Goal: Information Seeking & Learning: Find specific fact

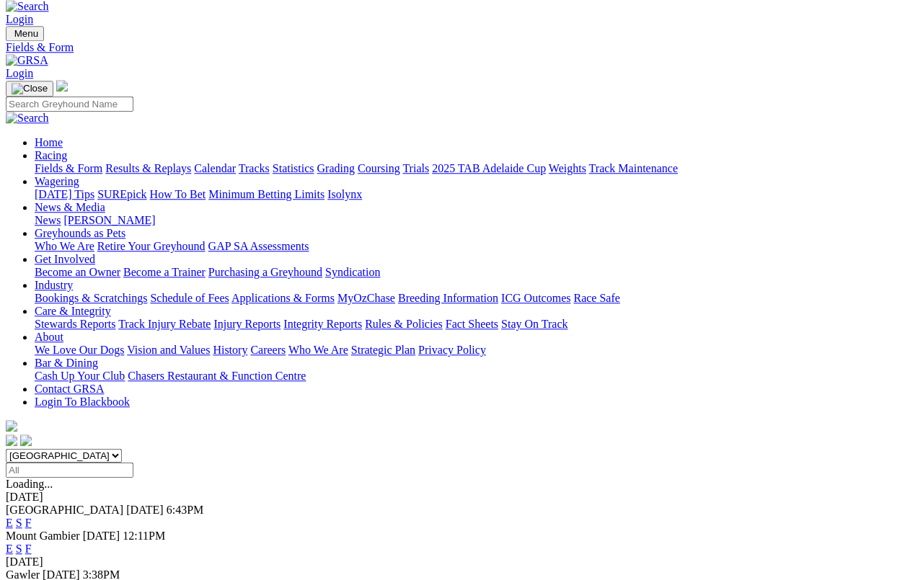
scroll to position [21, 0]
click at [400, 162] on link "Coursing" at bounding box center [378, 168] width 43 height 12
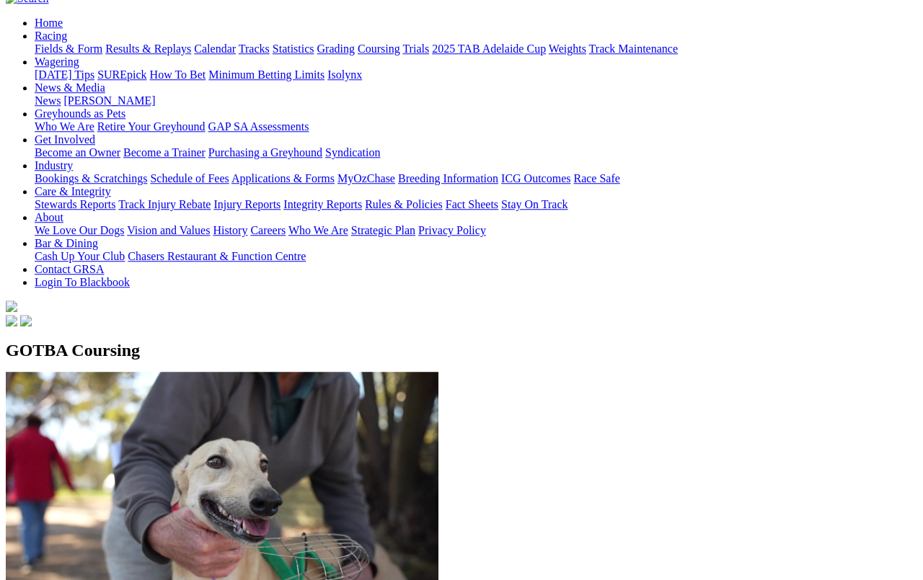
scroll to position [148, 0]
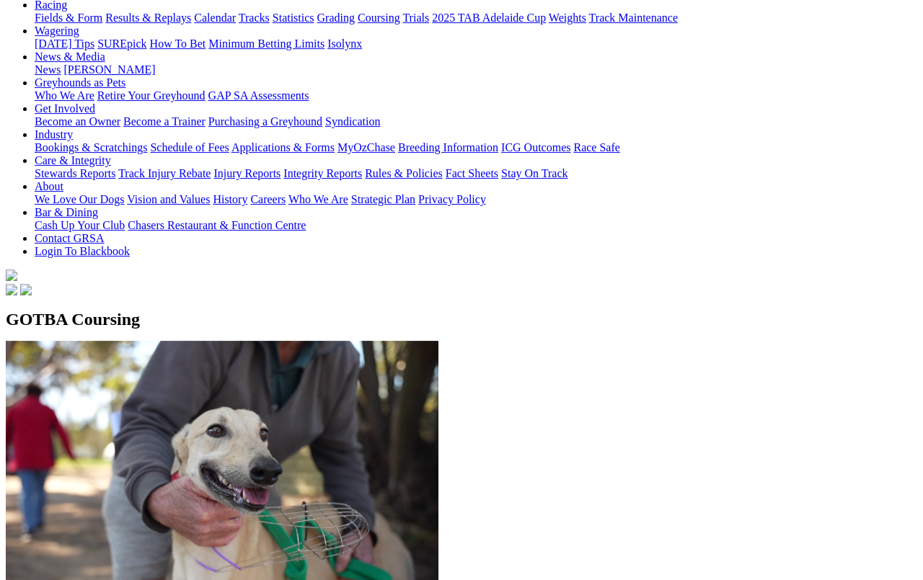
scroll to position [173, 0]
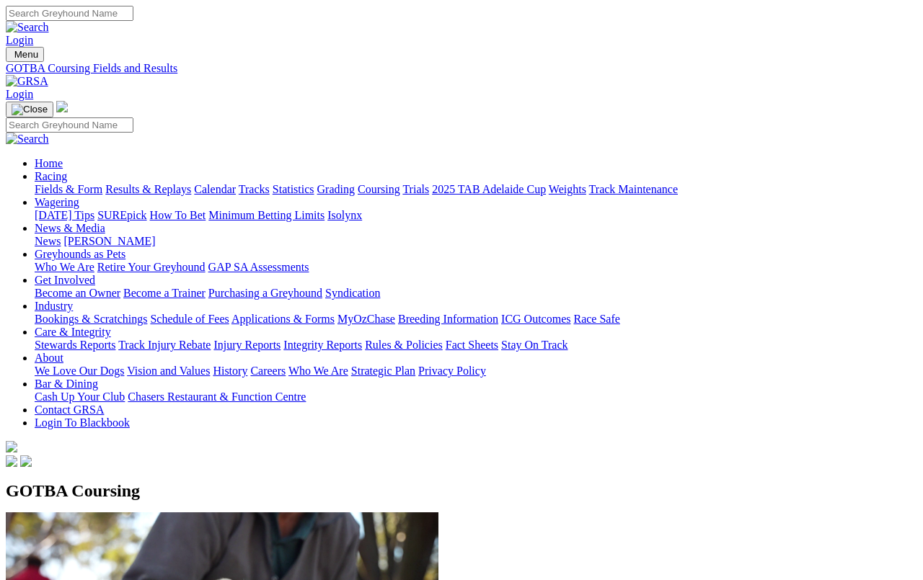
scroll to position [177, 0]
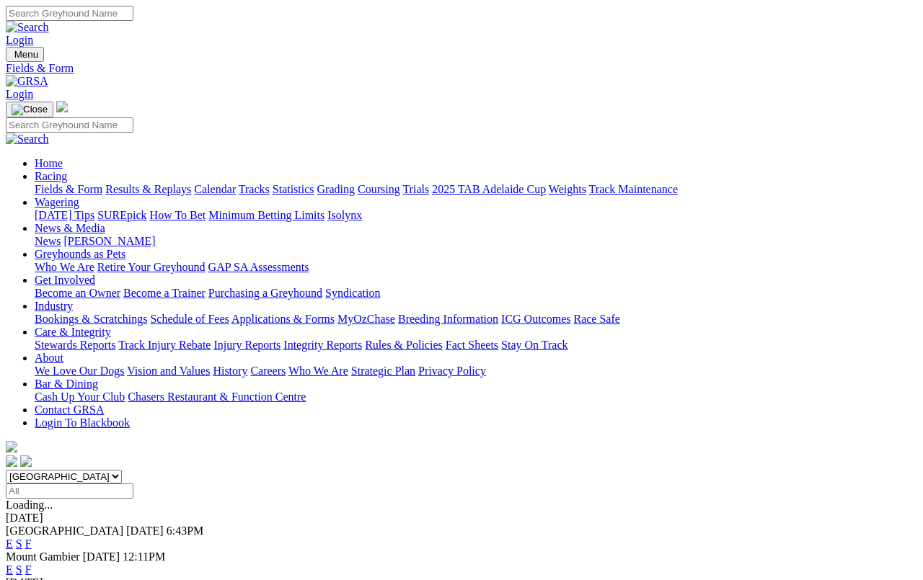
scroll to position [36, 0]
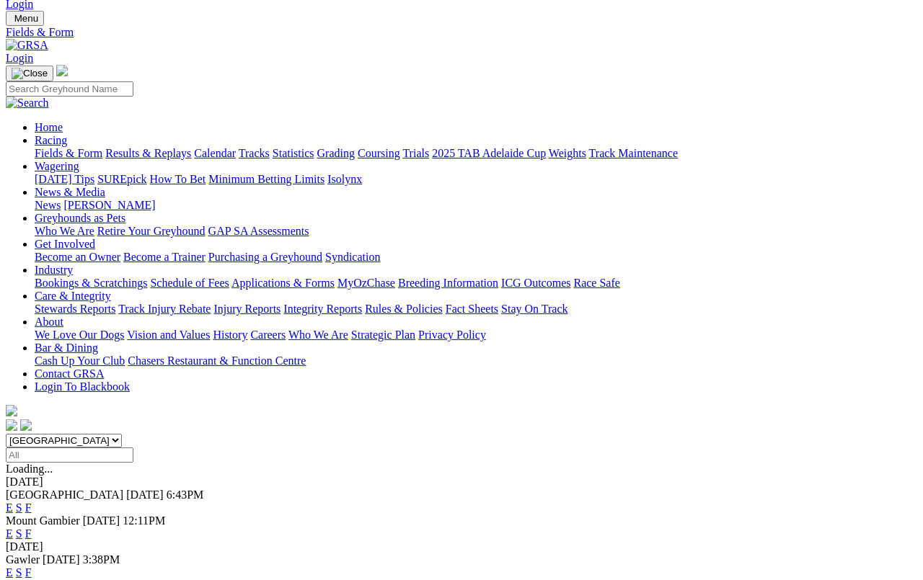
click at [50, 147] on link "Fields & Form" at bounding box center [69, 153] width 68 height 12
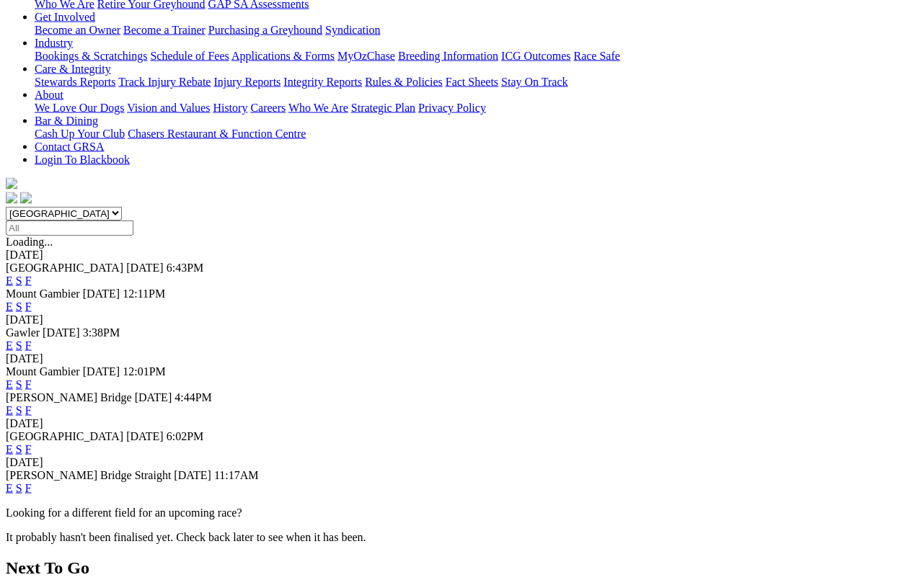
scroll to position [263, 0]
click at [32, 404] on link "F" at bounding box center [28, 410] width 6 height 12
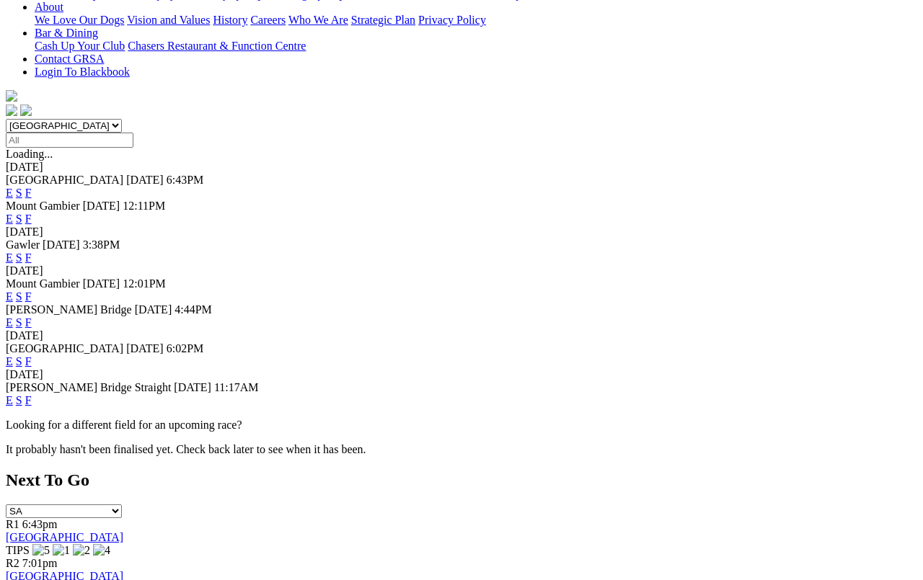
scroll to position [353, 0]
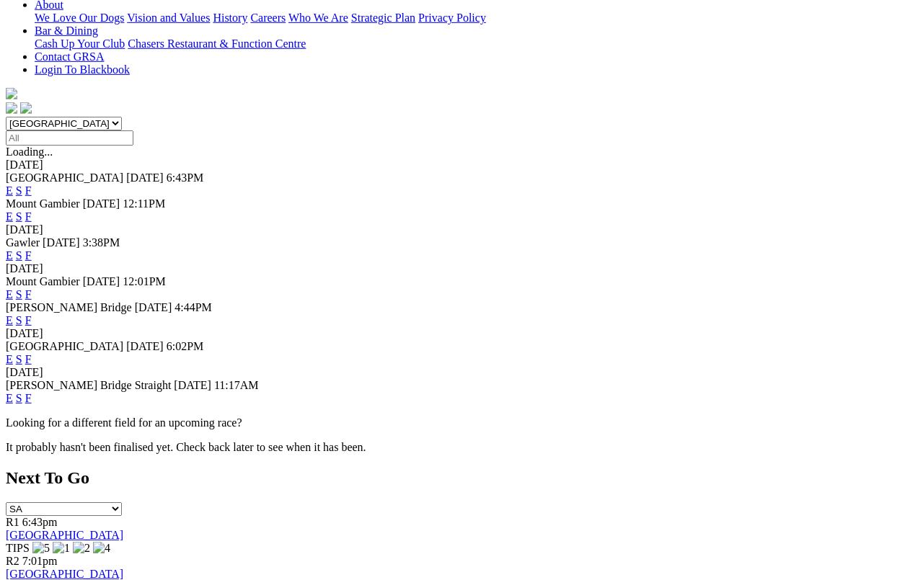
click at [32, 353] on link "F" at bounding box center [28, 359] width 6 height 12
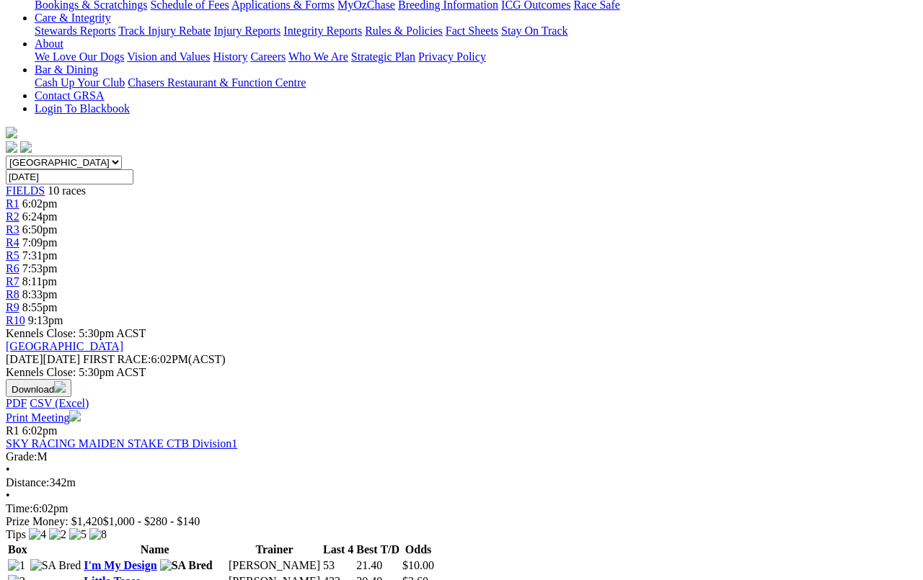
scroll to position [320, 0]
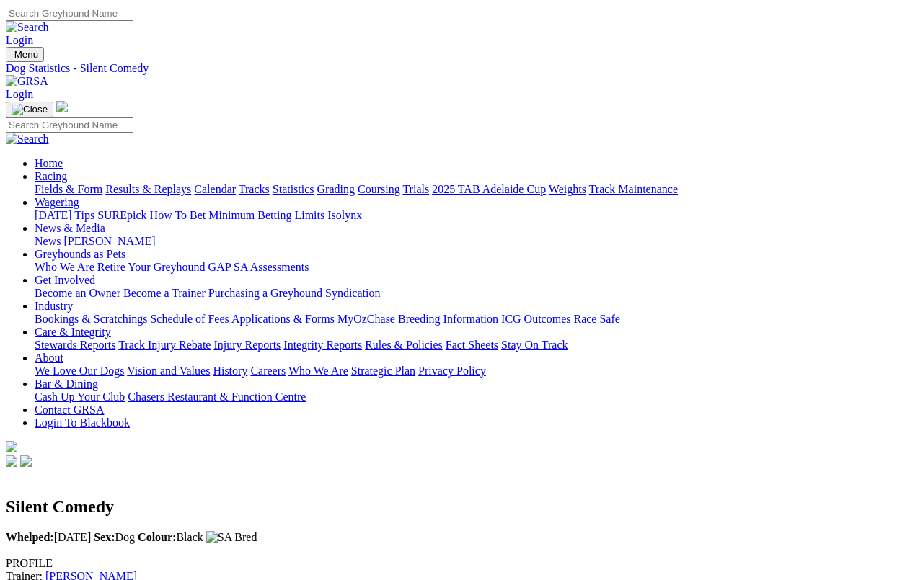
scroll to position [5, 0]
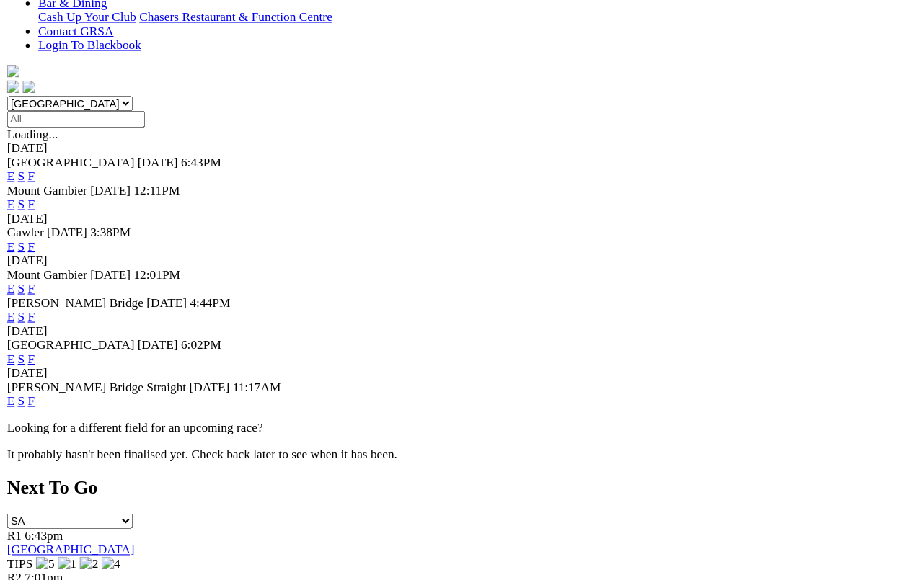
scroll to position [381, 0]
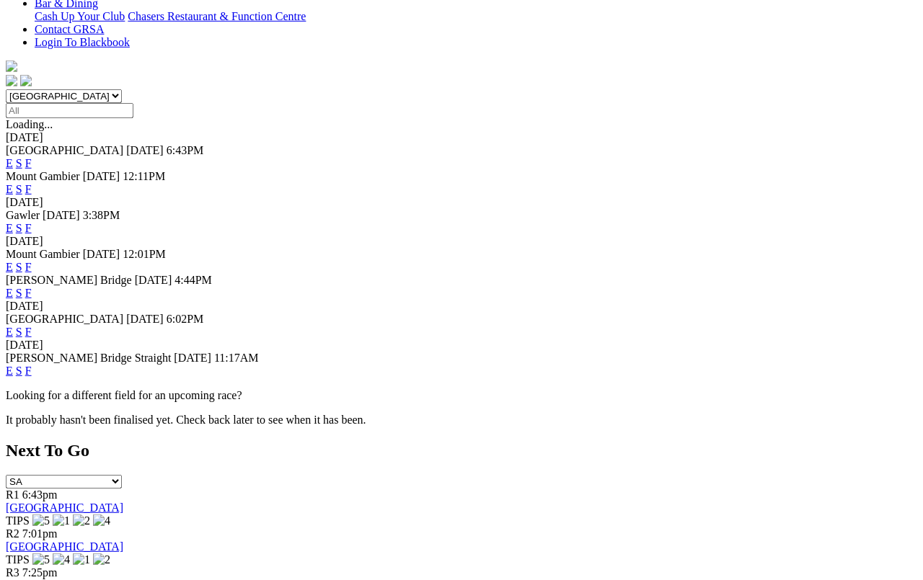
click at [32, 365] on link "F" at bounding box center [28, 371] width 6 height 12
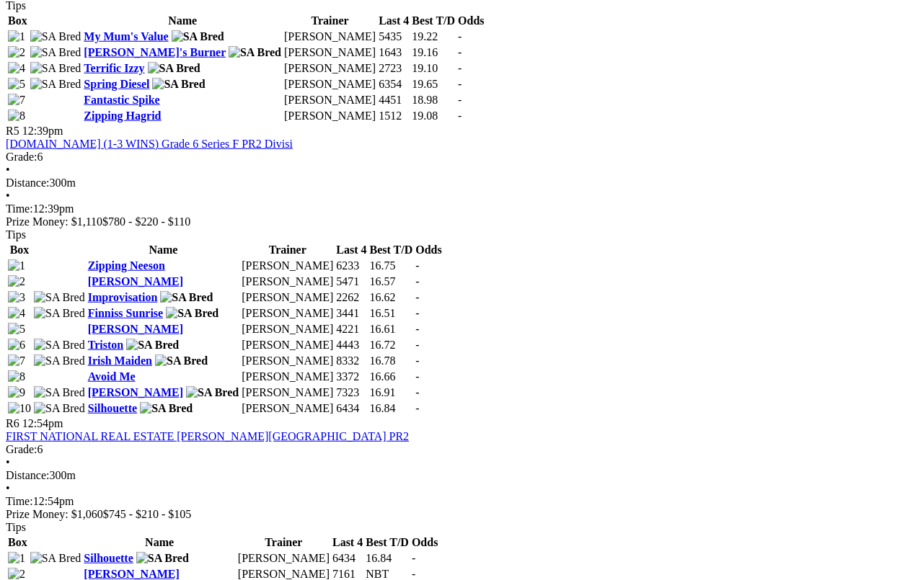
scroll to position [1516, 0]
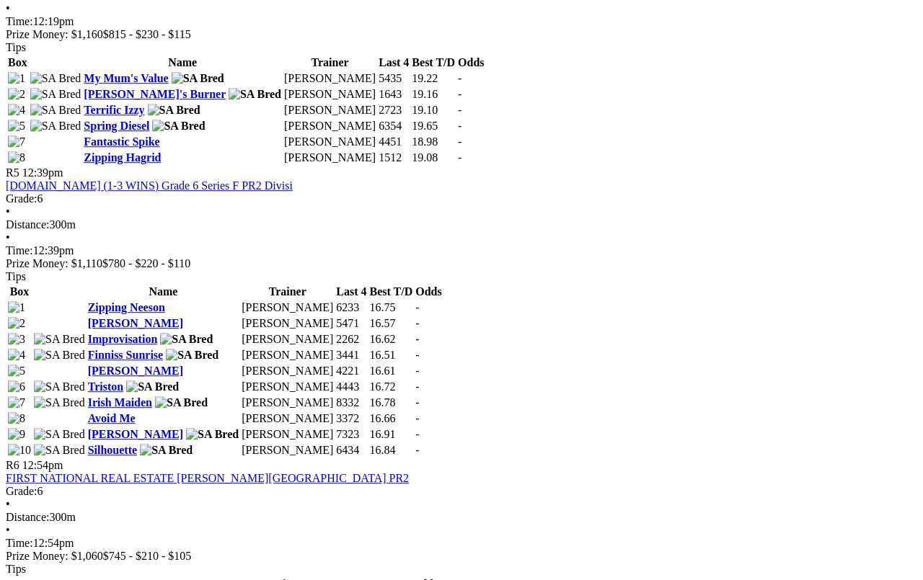
scroll to position [1470, 0]
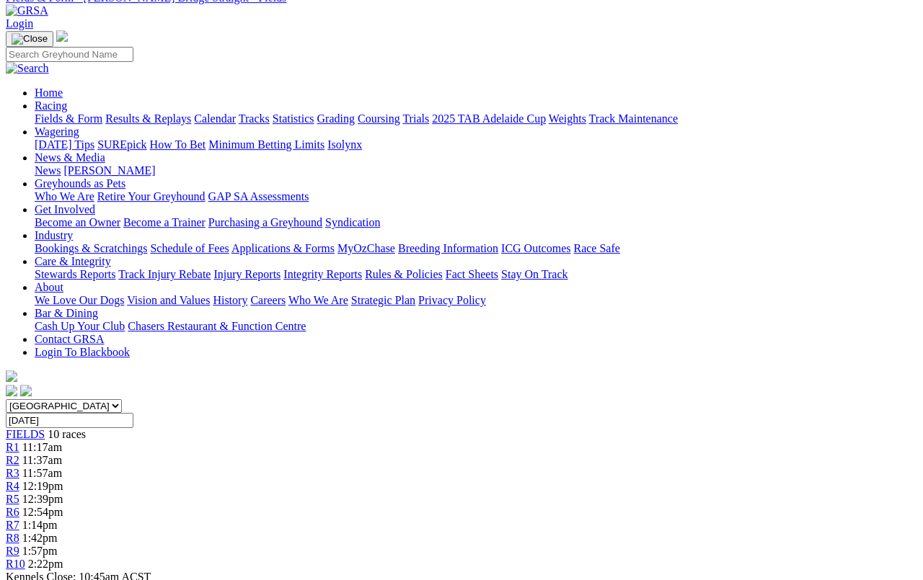
scroll to position [0, 0]
